Goal: Transaction & Acquisition: Download file/media

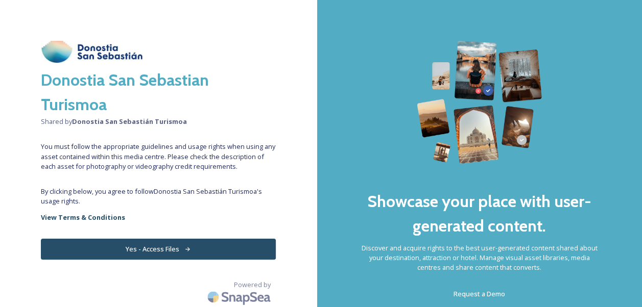
click at [170, 249] on button "Yes - Access Files" at bounding box center [158, 249] width 235 height 21
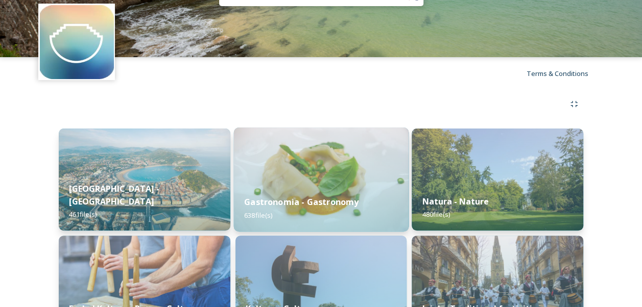
scroll to position [51, 0]
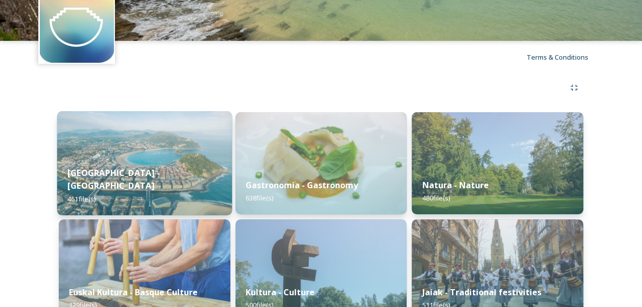
click at [151, 170] on div "[GEOGRAPHIC_DATA] - San Sebastian 461 file(s)" at bounding box center [144, 185] width 175 height 59
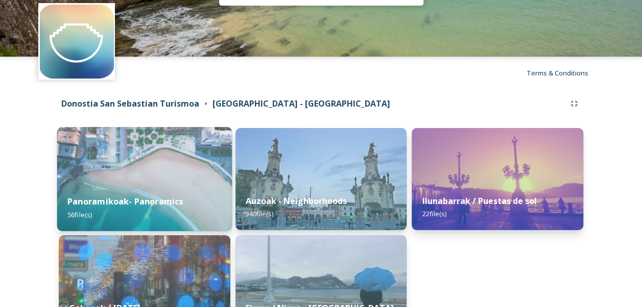
scroll to position [51, 0]
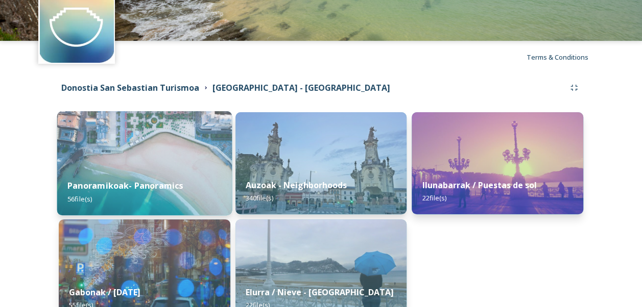
click at [150, 154] on img at bounding box center [144, 163] width 175 height 104
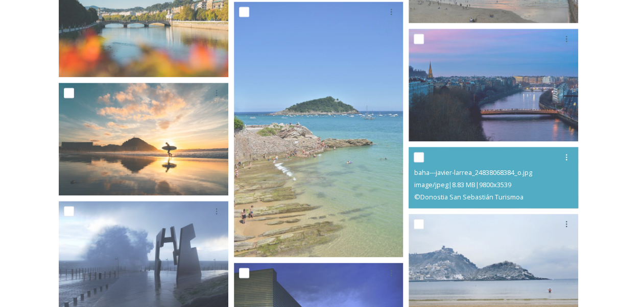
scroll to position [766, 0]
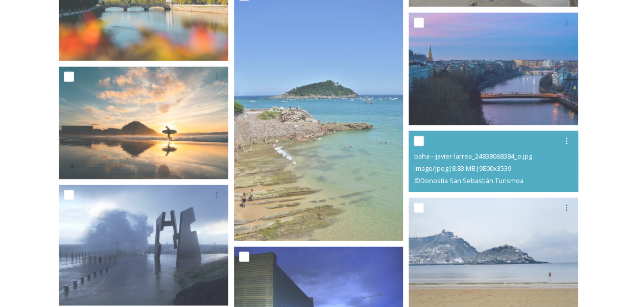
click at [421, 141] on input "checkbox" at bounding box center [419, 141] width 10 height 10
checkbox input "true"
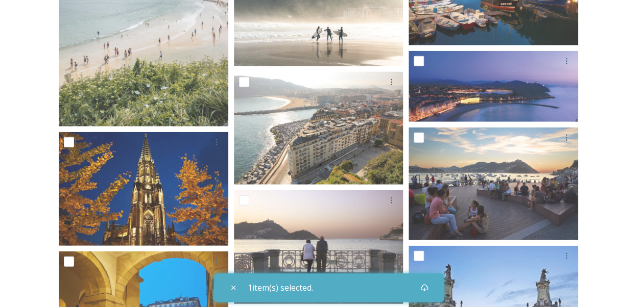
scroll to position [1281, 0]
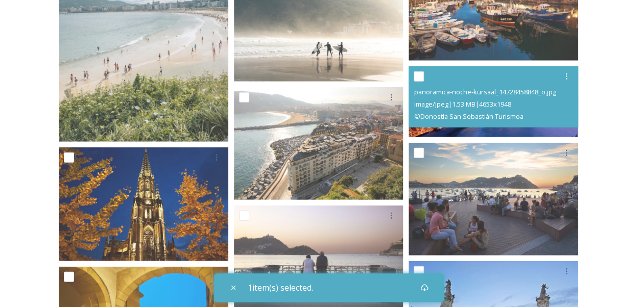
click at [419, 79] on input "checkbox" at bounding box center [419, 76] width 10 height 10
checkbox input "true"
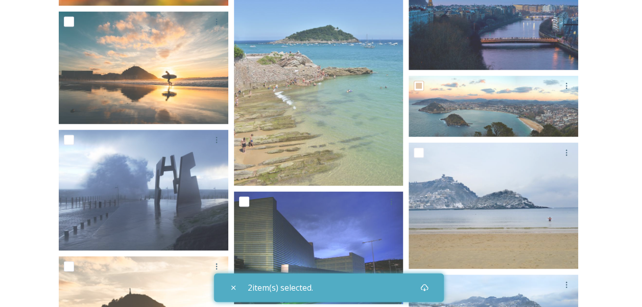
scroll to position [770, 0]
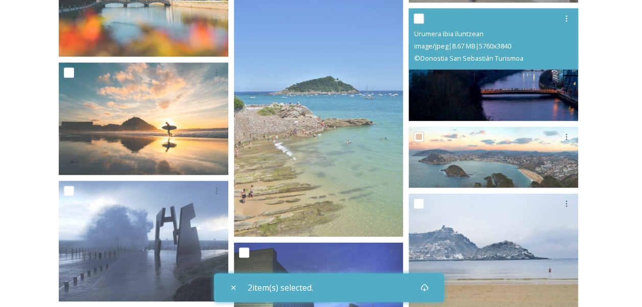
click at [417, 18] on input "checkbox" at bounding box center [419, 18] width 10 height 10
checkbox input "true"
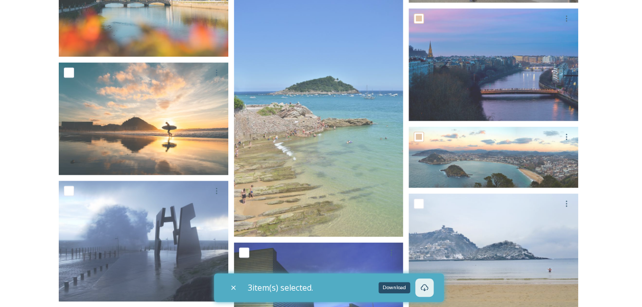
click at [425, 283] on div "Download" at bounding box center [424, 288] width 18 height 18
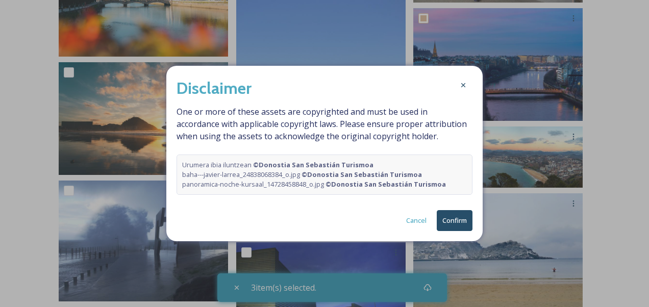
click at [450, 220] on button "Confirm" at bounding box center [455, 220] width 36 height 21
